Goal: Task Accomplishment & Management: Use online tool/utility

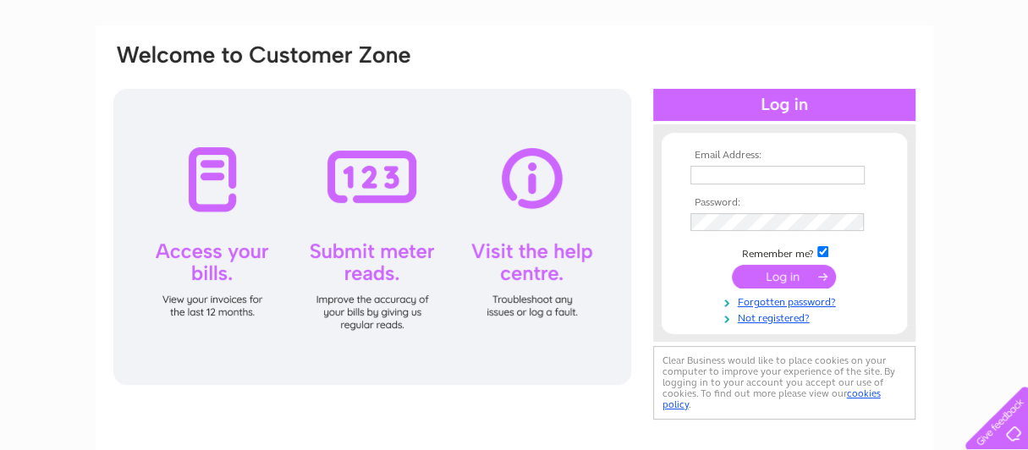
scroll to position [169, 0]
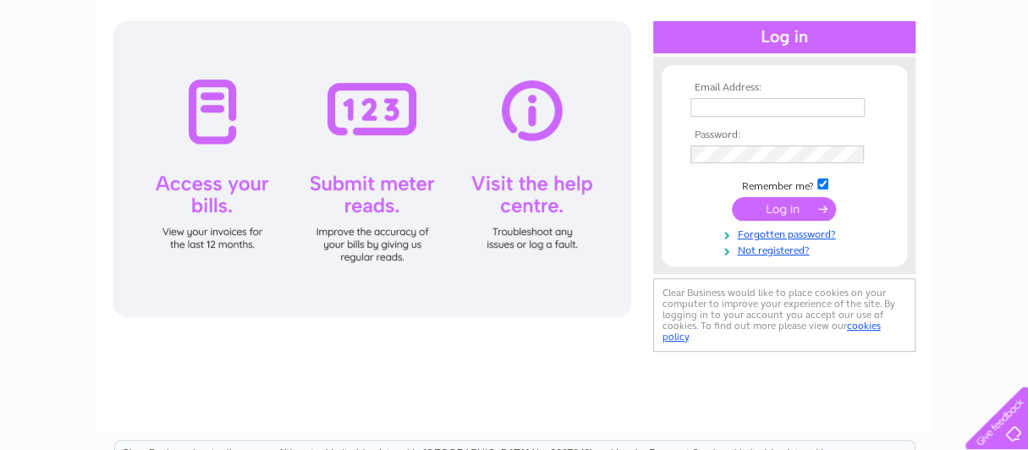
type input "[EMAIL_ADDRESS][DOMAIN_NAME]"
click at [791, 205] on input "submit" at bounding box center [784, 209] width 104 height 24
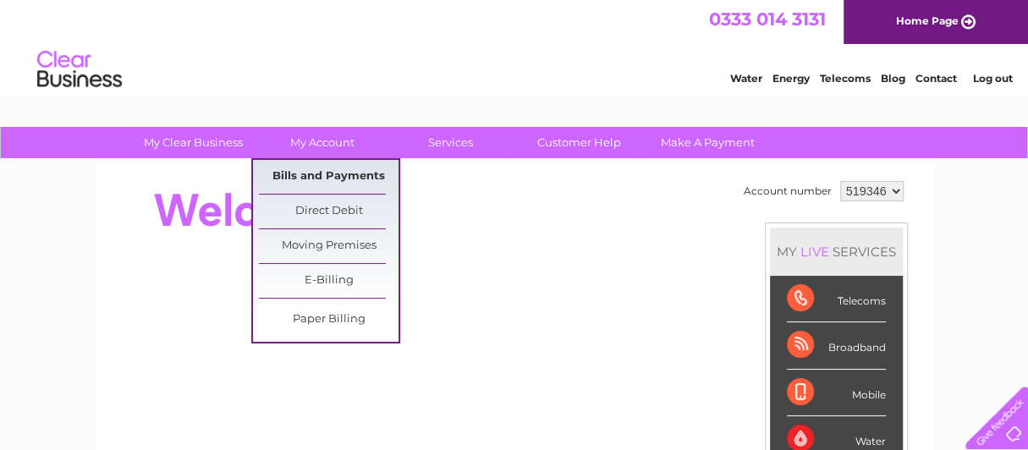
click at [329, 174] on link "Bills and Payments" at bounding box center [329, 177] width 140 height 34
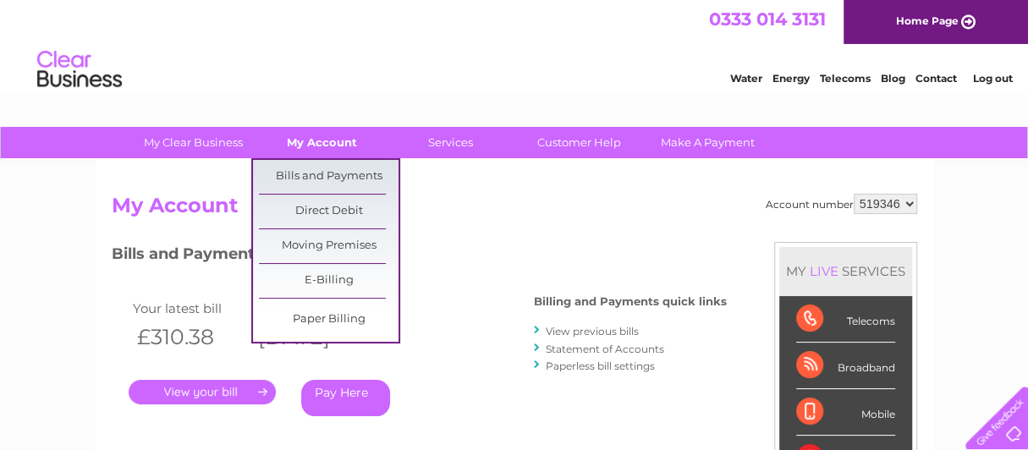
click at [323, 139] on link "My Account" at bounding box center [322, 142] width 140 height 31
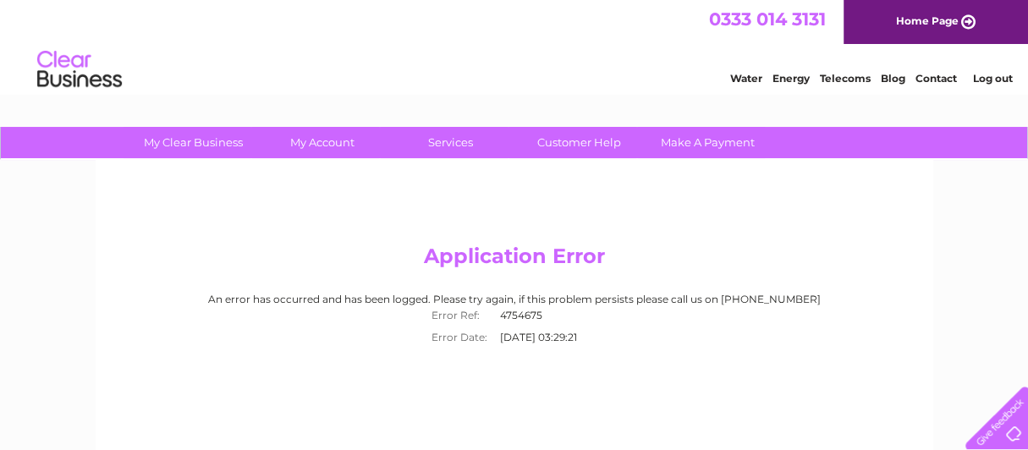
click at [455, 201] on div "Application Error An error has occurred and has been logged. Please try again, …" at bounding box center [515, 397] width 838 height 474
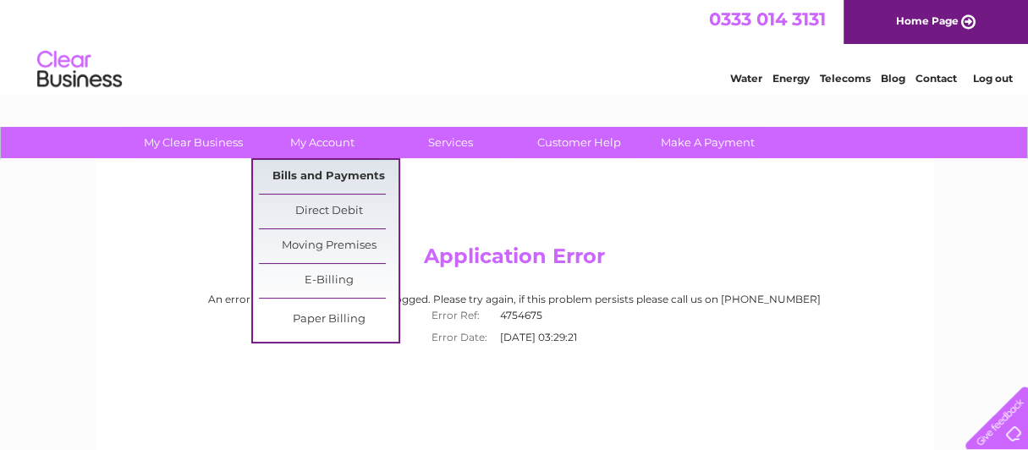
click at [316, 173] on link "Bills and Payments" at bounding box center [329, 177] width 140 height 34
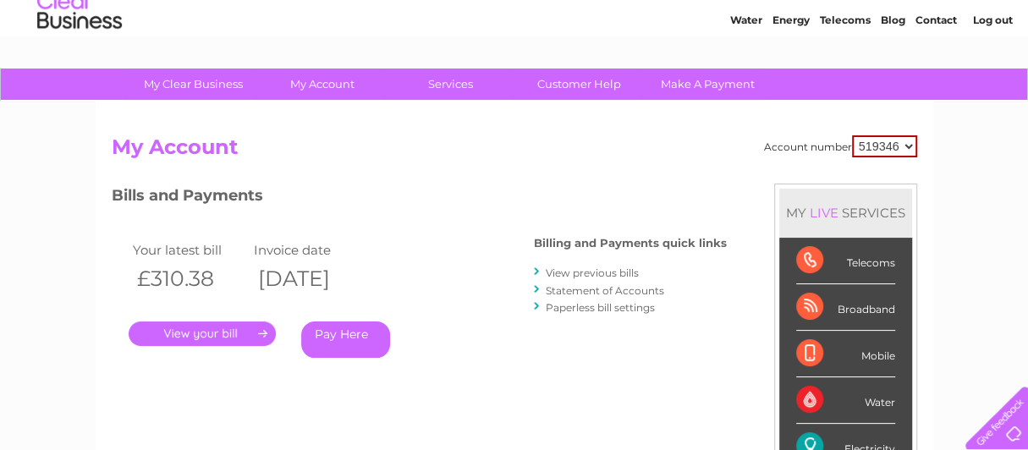
scroll to position [84, 0]
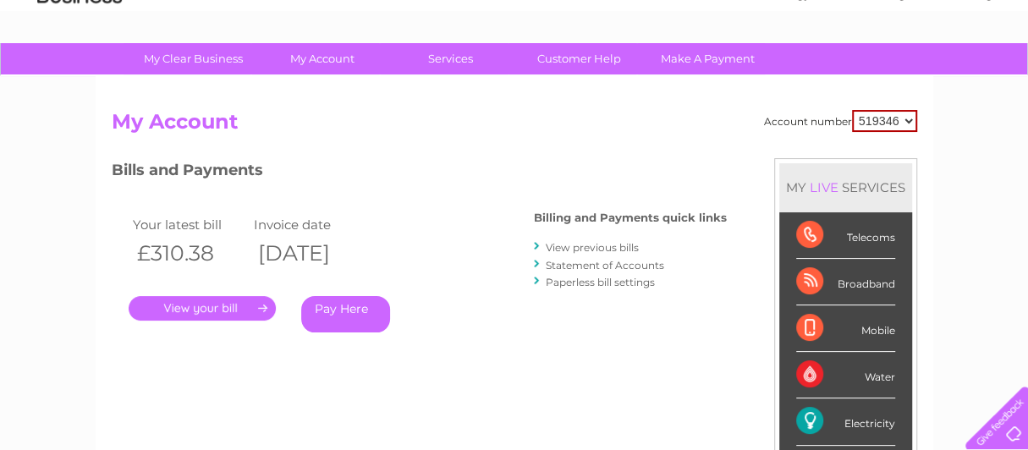
click at [220, 306] on link "." at bounding box center [202, 308] width 147 height 25
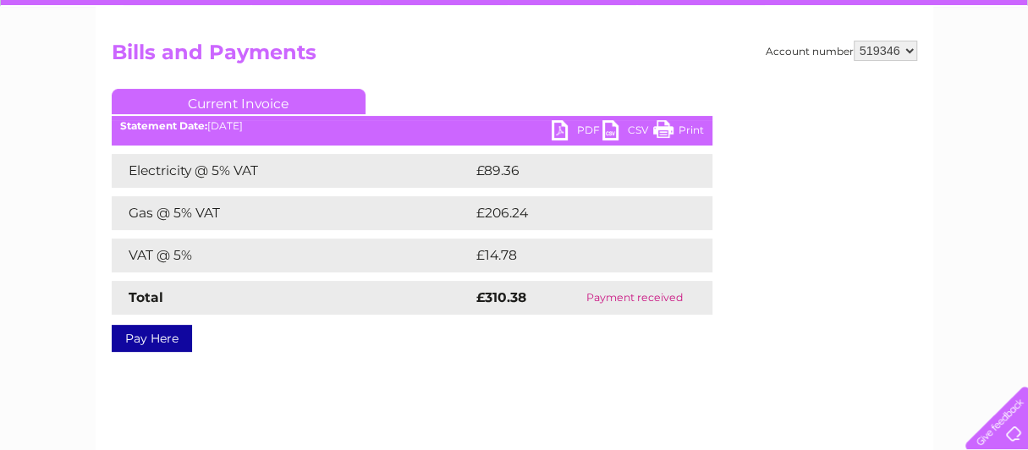
scroll to position [169, 0]
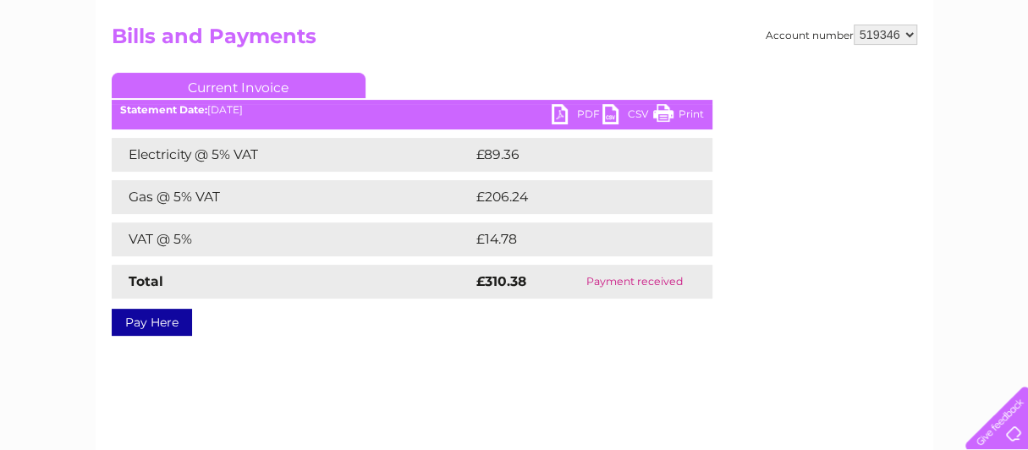
click at [636, 112] on link "CSV" at bounding box center [628, 116] width 51 height 25
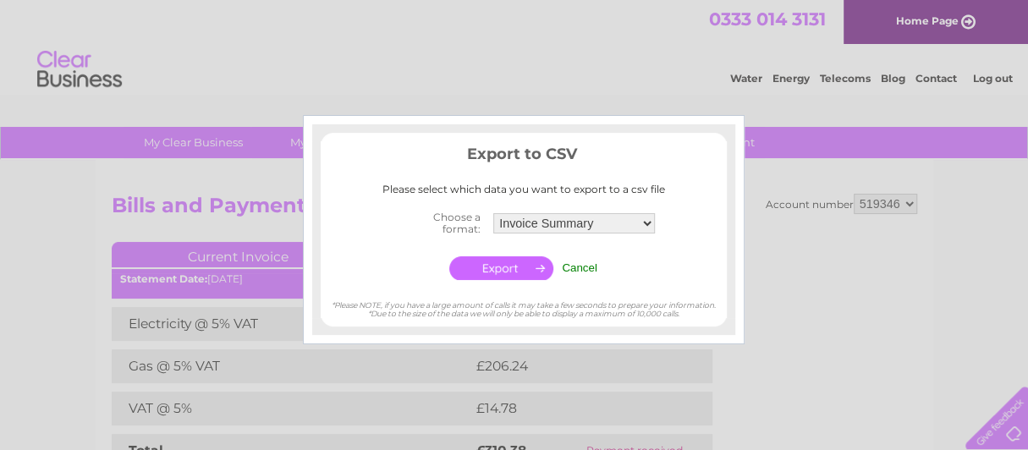
click at [587, 268] on input "Cancel" at bounding box center [580, 268] width 36 height 13
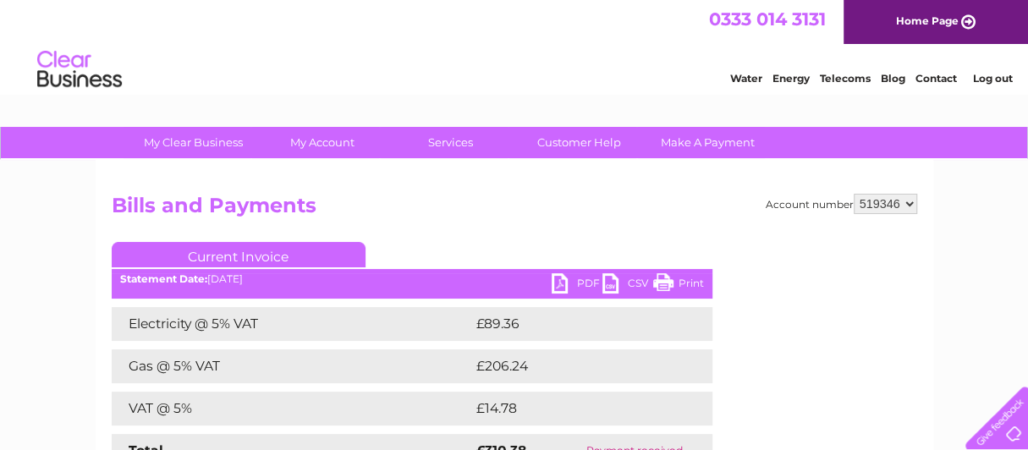
click at [796, 78] on link "Energy" at bounding box center [791, 78] width 37 height 13
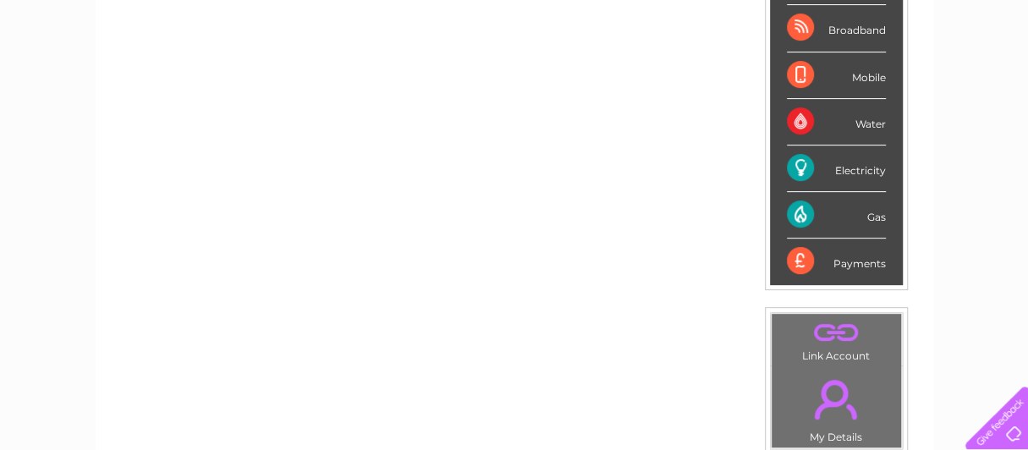
scroll to position [339, 0]
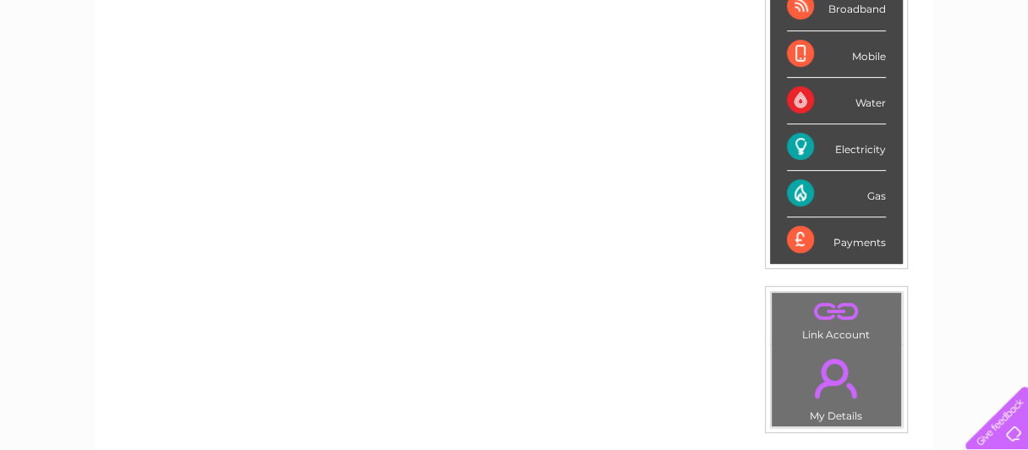
click at [859, 152] on div "Electricity" at bounding box center [836, 147] width 99 height 47
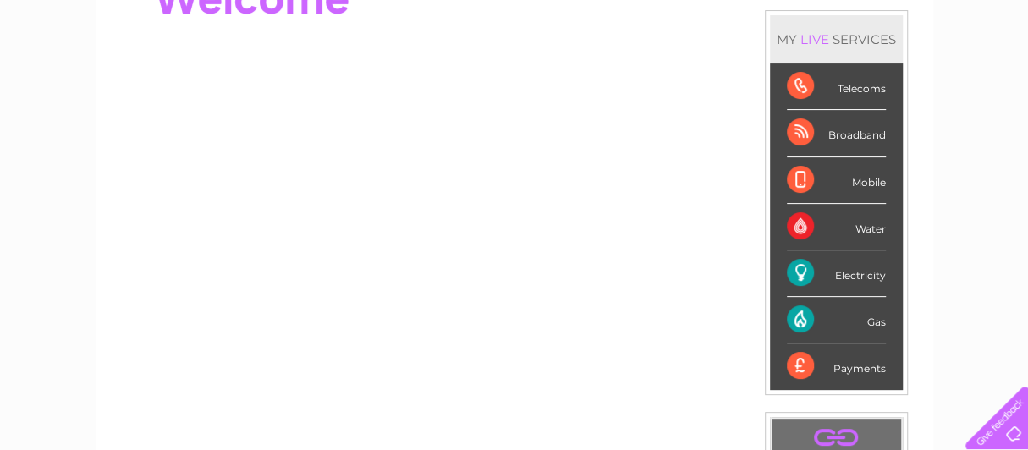
scroll to position [0, 0]
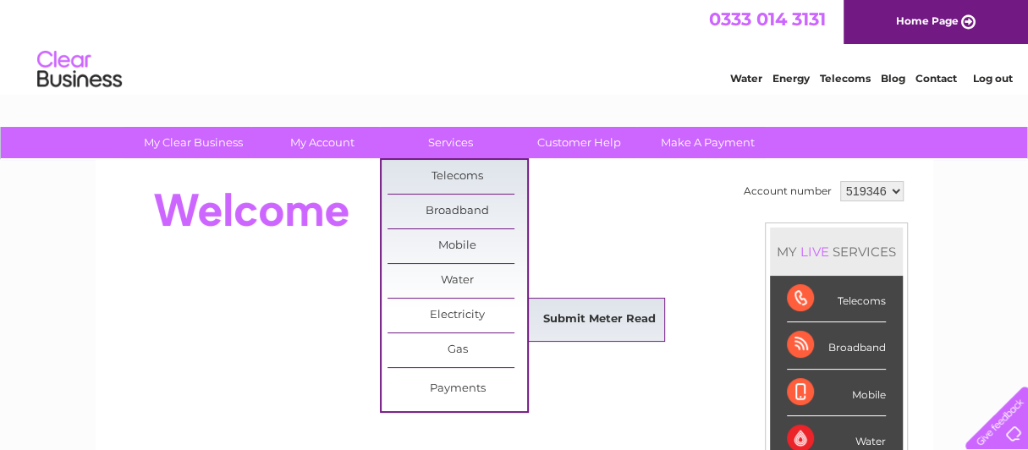
click at [621, 318] on link "Submit Meter Read" at bounding box center [600, 320] width 140 height 34
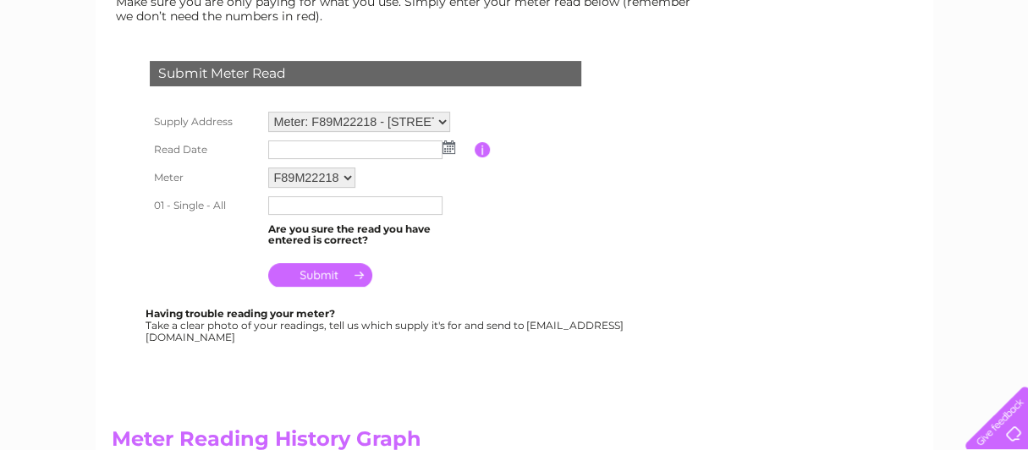
scroll to position [254, 0]
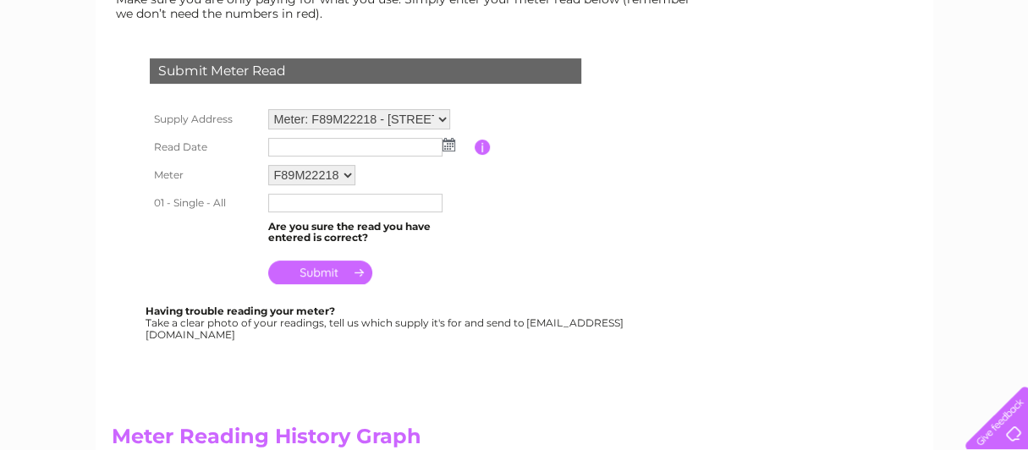
click at [445, 146] on img at bounding box center [449, 145] width 13 height 14
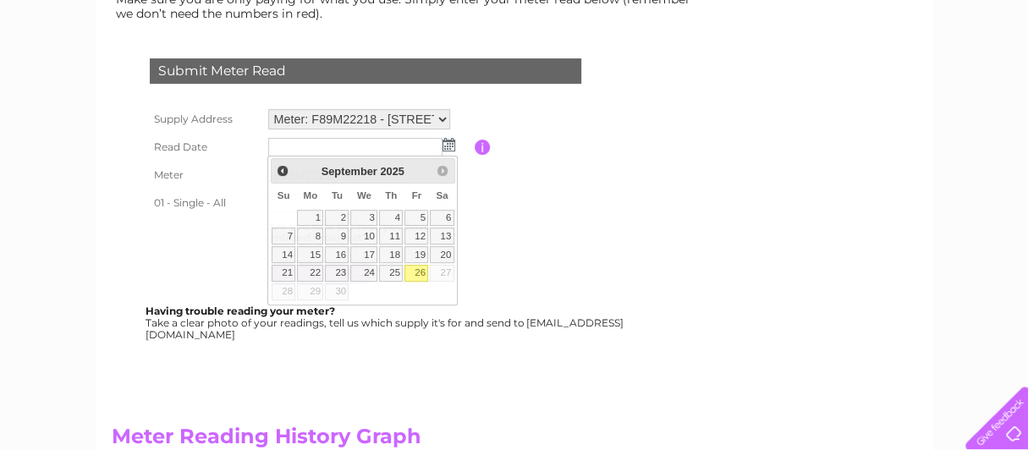
click at [511, 233] on table "Supply Address Meter: F89M22218 - 87 Windebrowe Avenue, Keswick, Cumbria, CA12 …" at bounding box center [386, 197] width 481 height 184
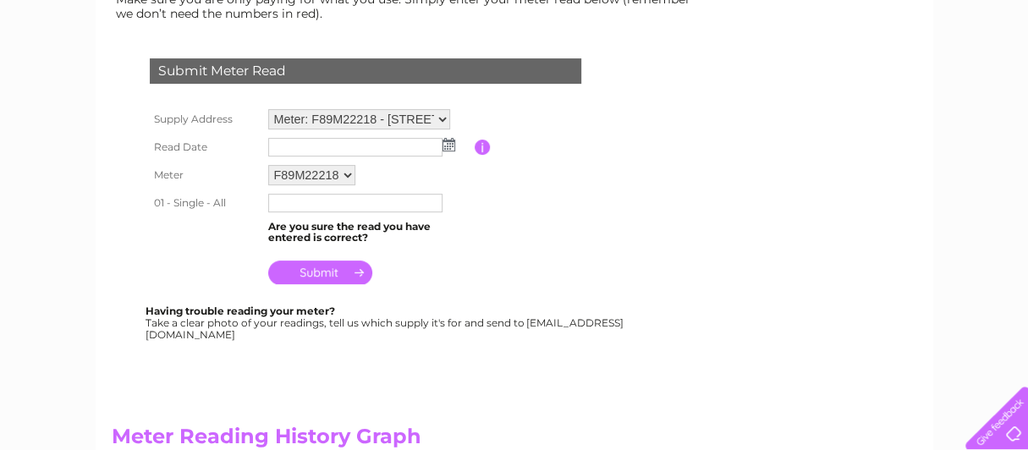
click at [447, 142] on img at bounding box center [449, 145] width 13 height 14
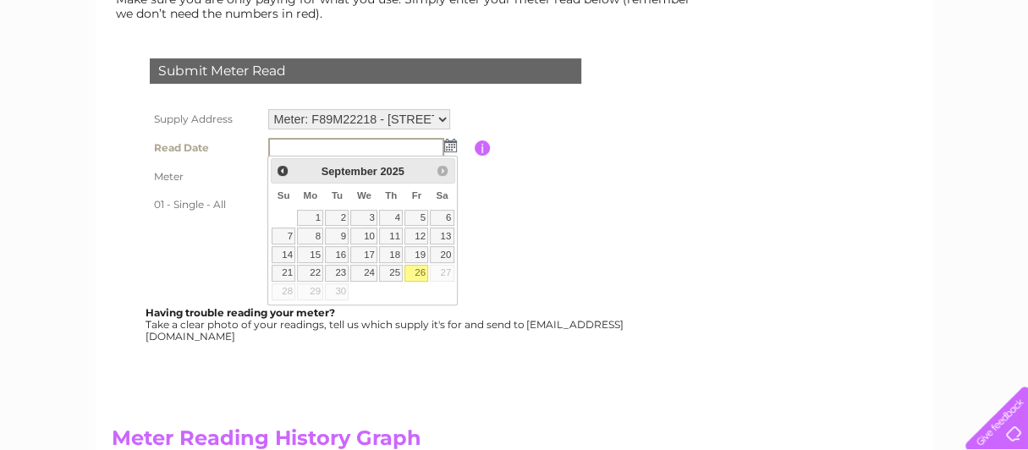
click at [416, 267] on link "26" at bounding box center [417, 273] width 24 height 17
type input "2025/09/26"
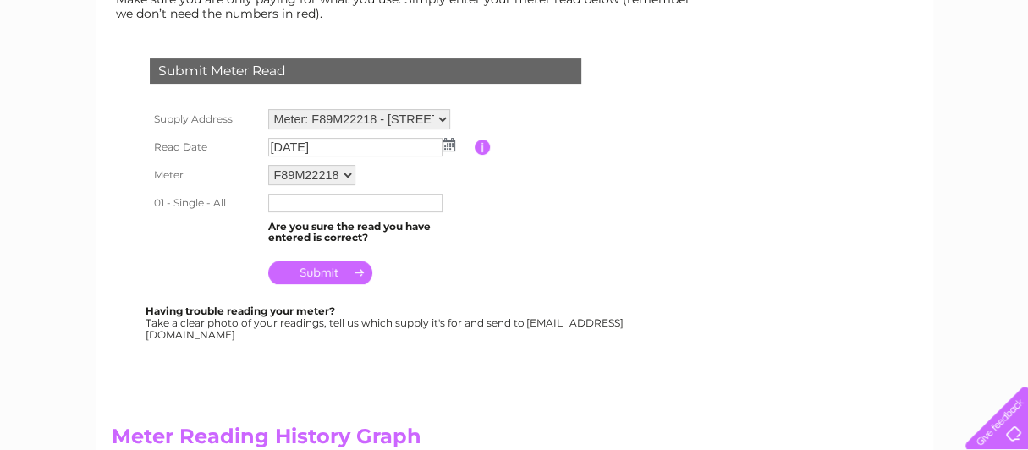
click at [285, 200] on input "text" at bounding box center [355, 203] width 174 height 19
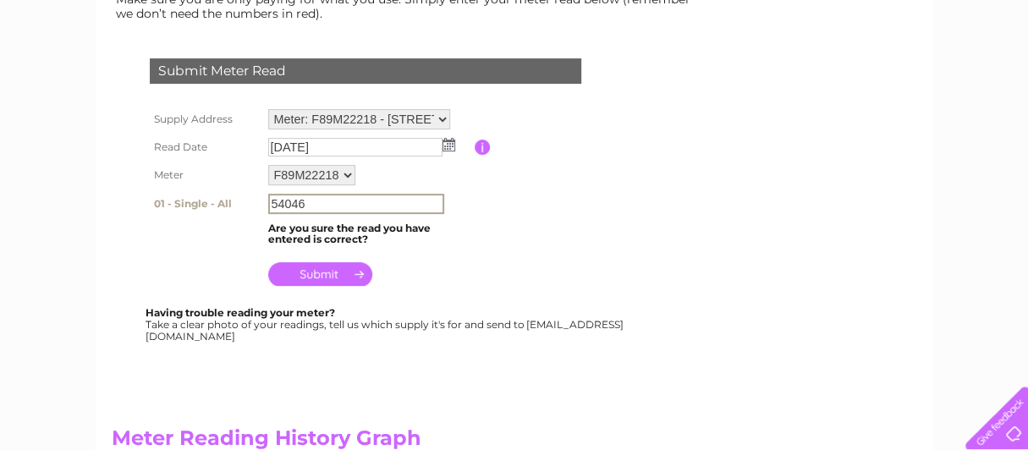
type input "54046"
click at [325, 273] on input "submit" at bounding box center [320, 274] width 104 height 24
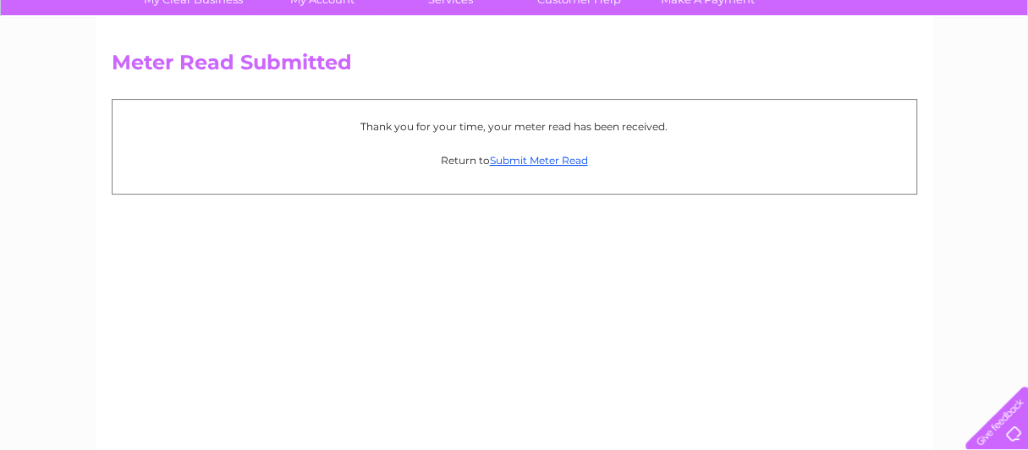
scroll to position [169, 0]
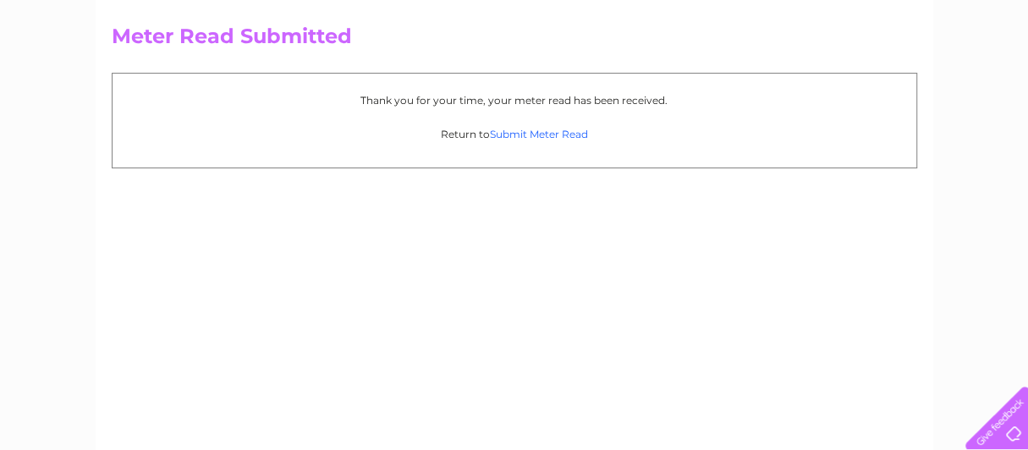
click at [526, 133] on link "Submit Meter Read" at bounding box center [539, 134] width 98 height 13
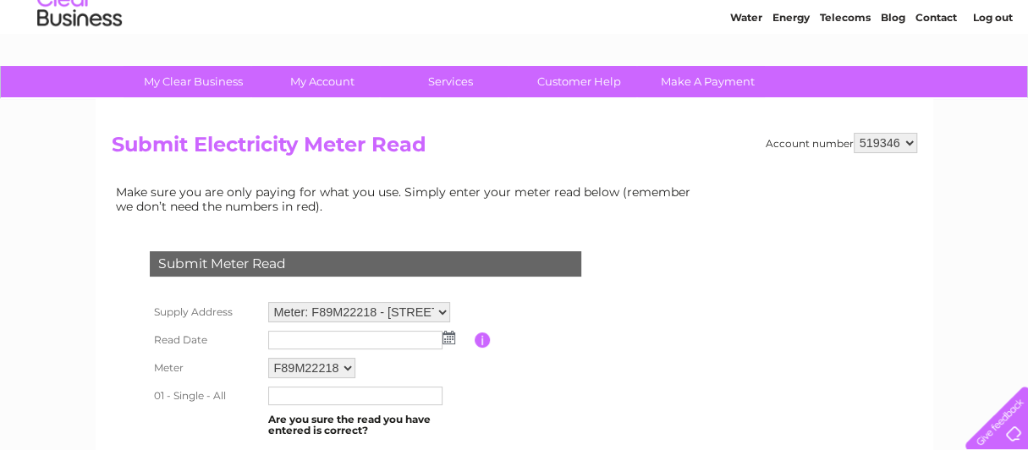
scroll to position [14, 0]
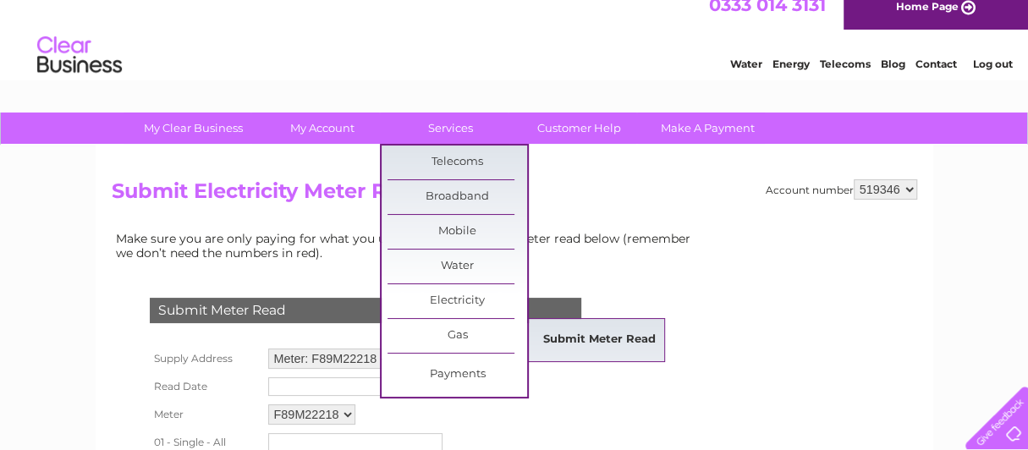
click at [598, 339] on link "Submit Meter Read" at bounding box center [600, 340] width 140 height 34
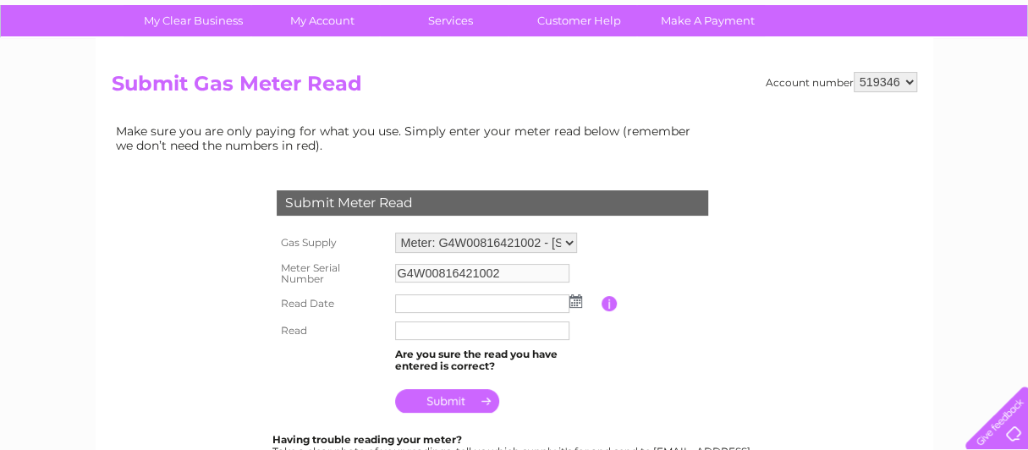
scroll to position [169, 0]
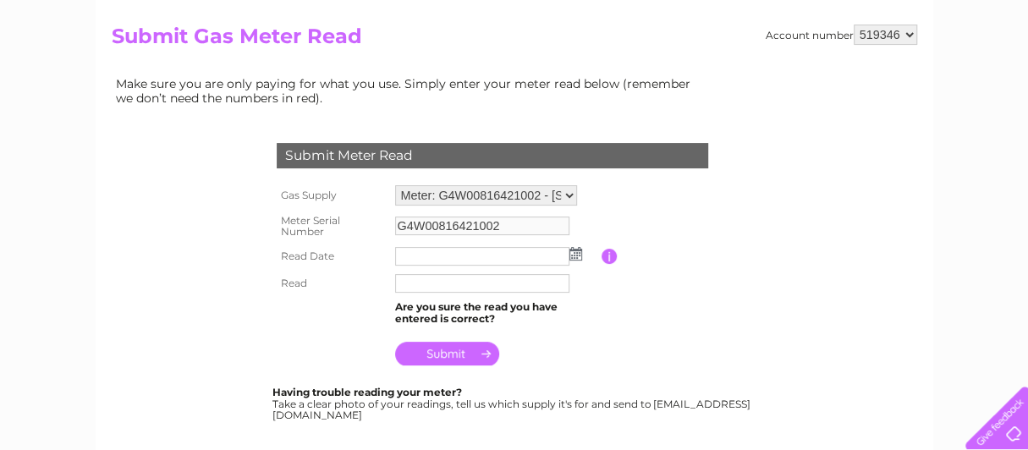
click at [573, 251] on img at bounding box center [576, 254] width 13 height 14
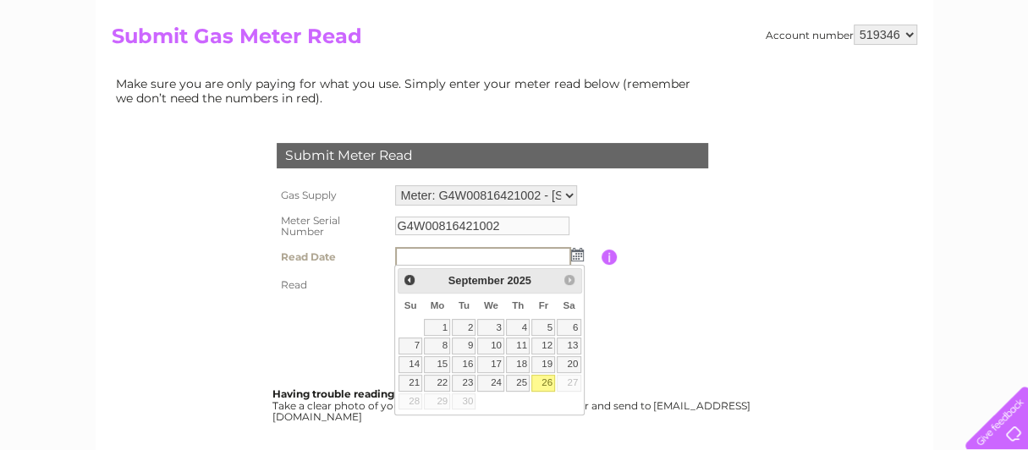
click at [546, 377] on link "26" at bounding box center [543, 383] width 24 height 17
type input "2025/09/26"
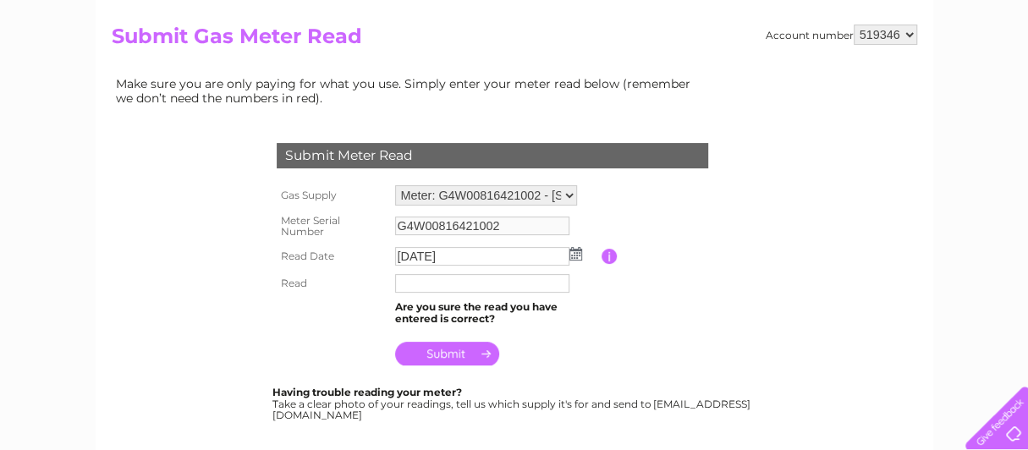
click at [420, 284] on input "text" at bounding box center [482, 283] width 174 height 19
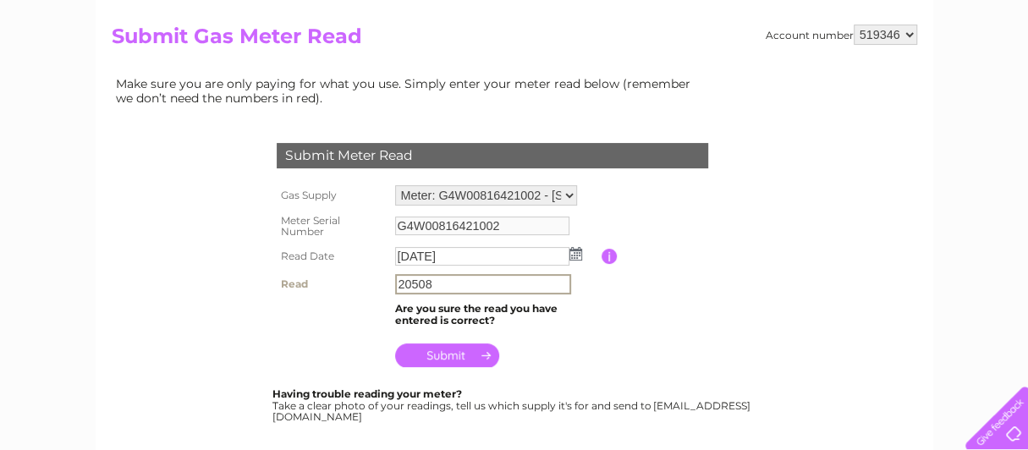
type input "20508"
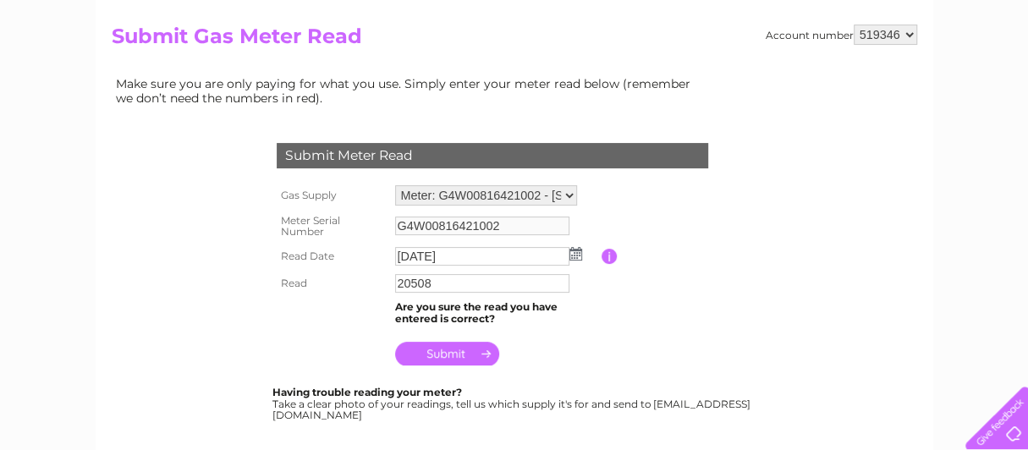
click at [455, 347] on input "submit" at bounding box center [447, 354] width 104 height 24
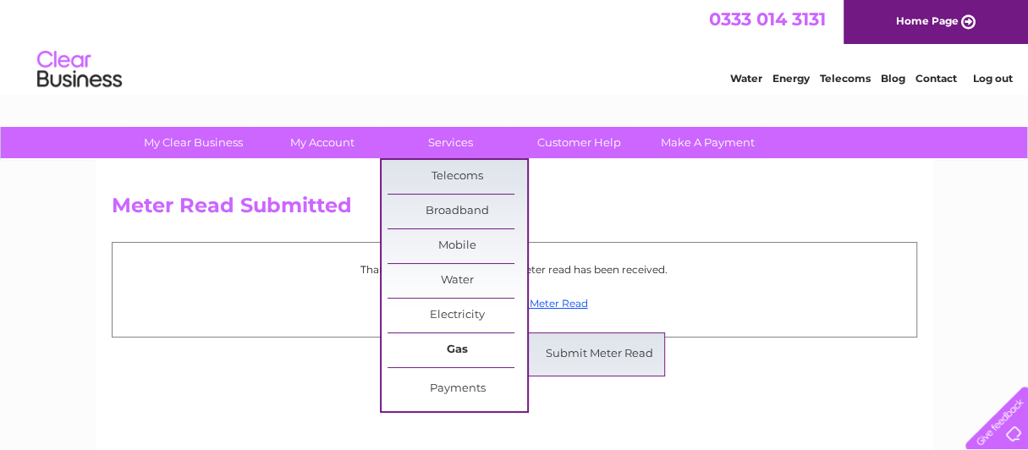
click at [458, 344] on link "Gas" at bounding box center [458, 350] width 140 height 34
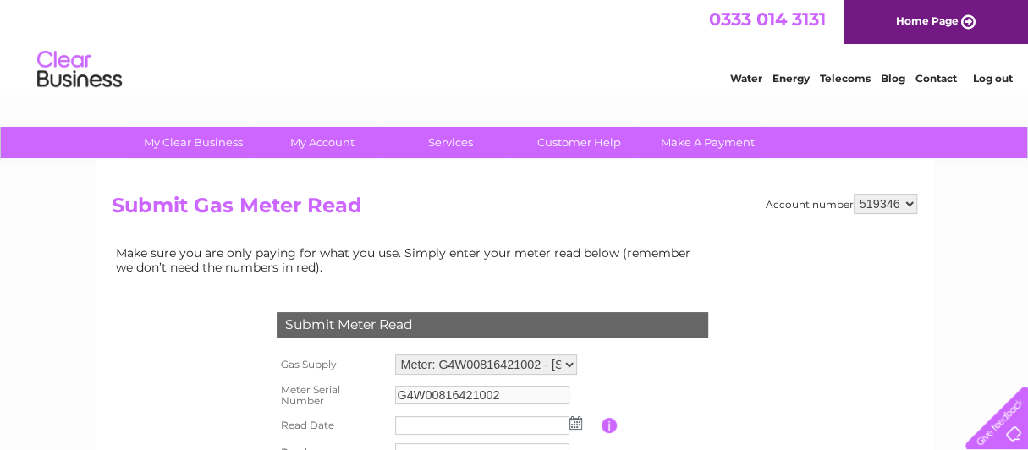
click at [985, 78] on link "Log out" at bounding box center [992, 78] width 40 height 13
